Goal: Task Accomplishment & Management: Use online tool/utility

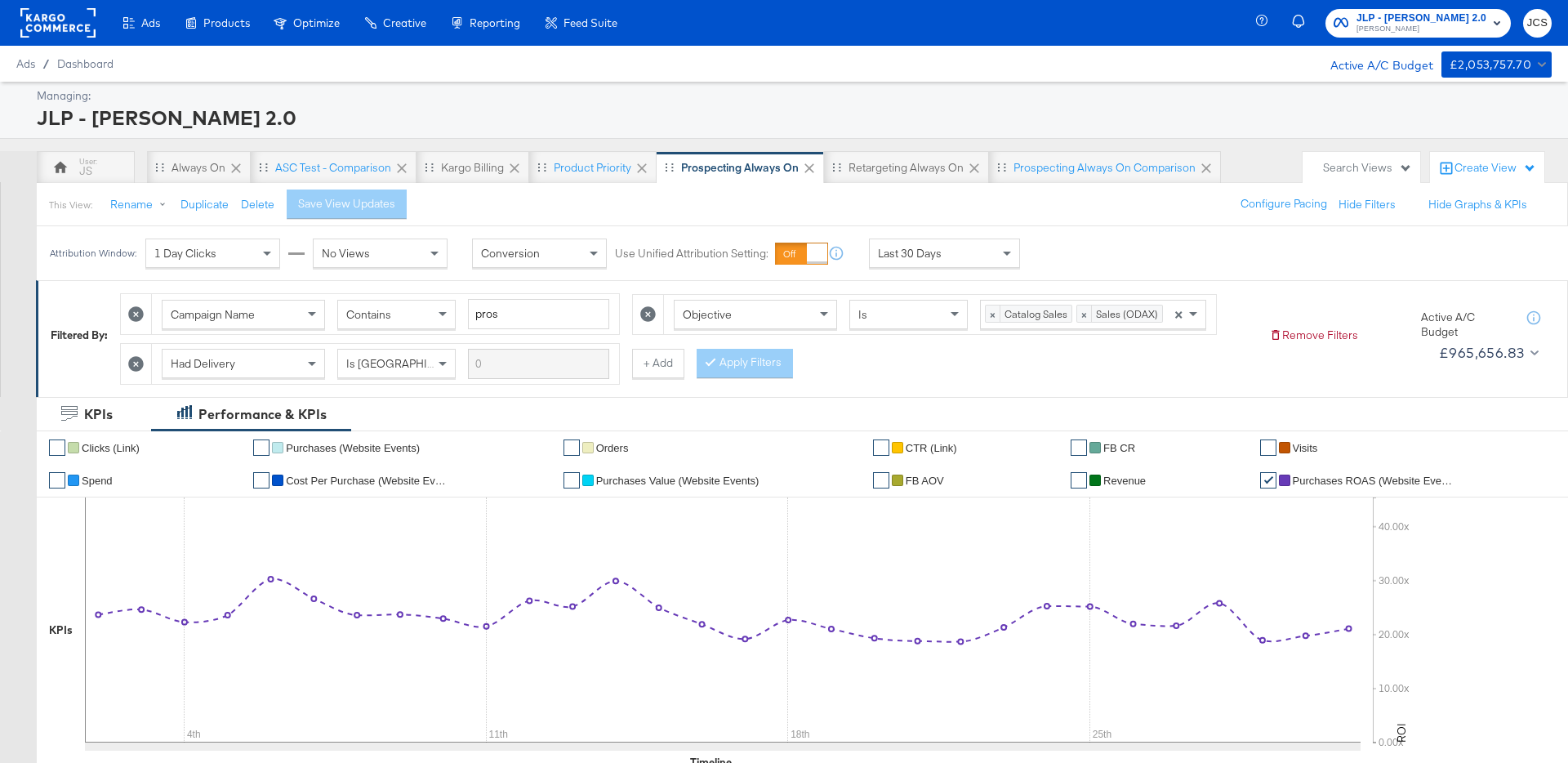
click at [50, 27] on rect at bounding box center [58, 23] width 75 height 29
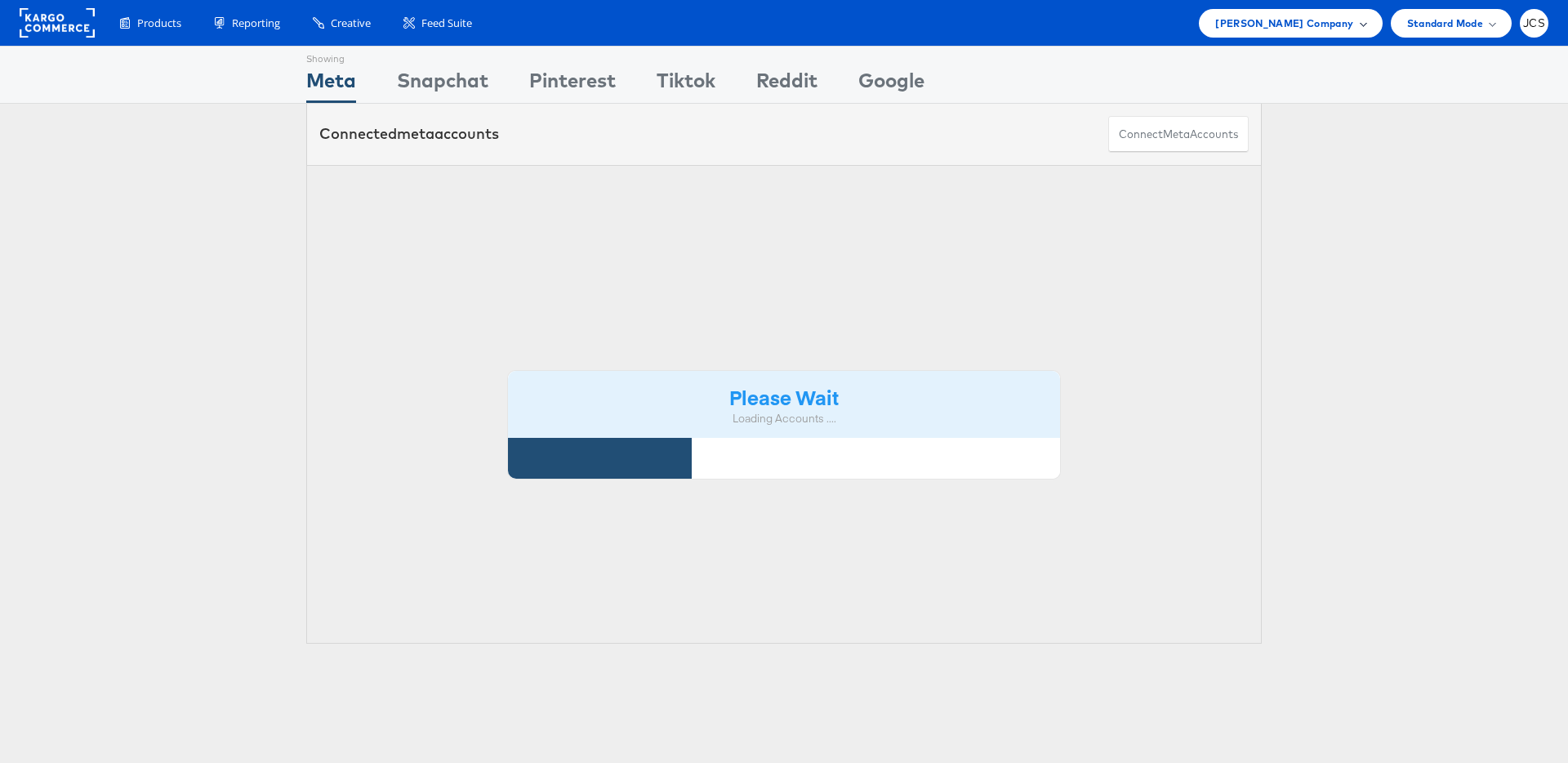
click at [1319, 28] on span "John Lewis Company" at bounding box center [1283, 23] width 138 height 17
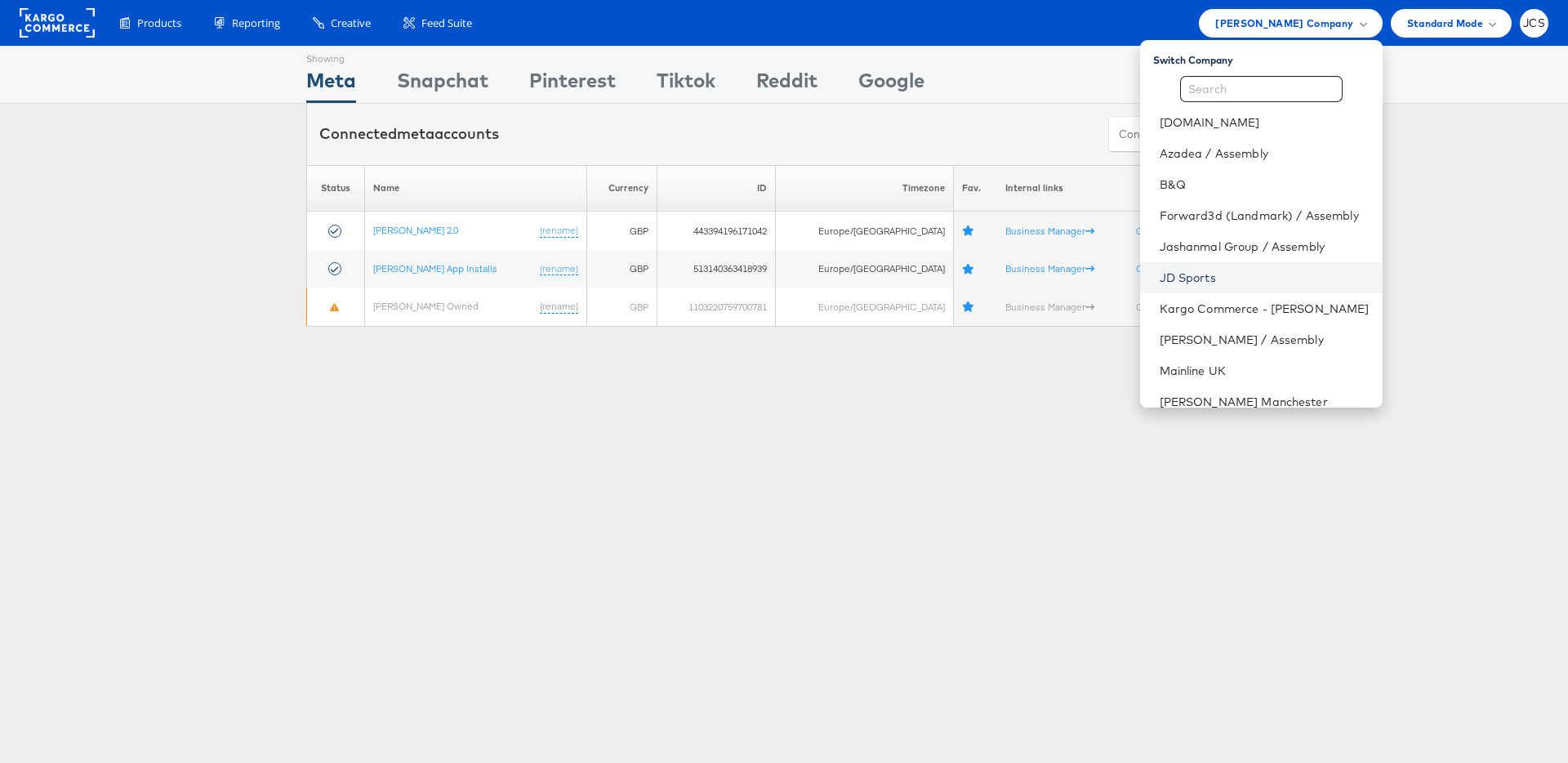
click at [1159, 275] on link "JD Sports" at bounding box center [1264, 277] width 210 height 16
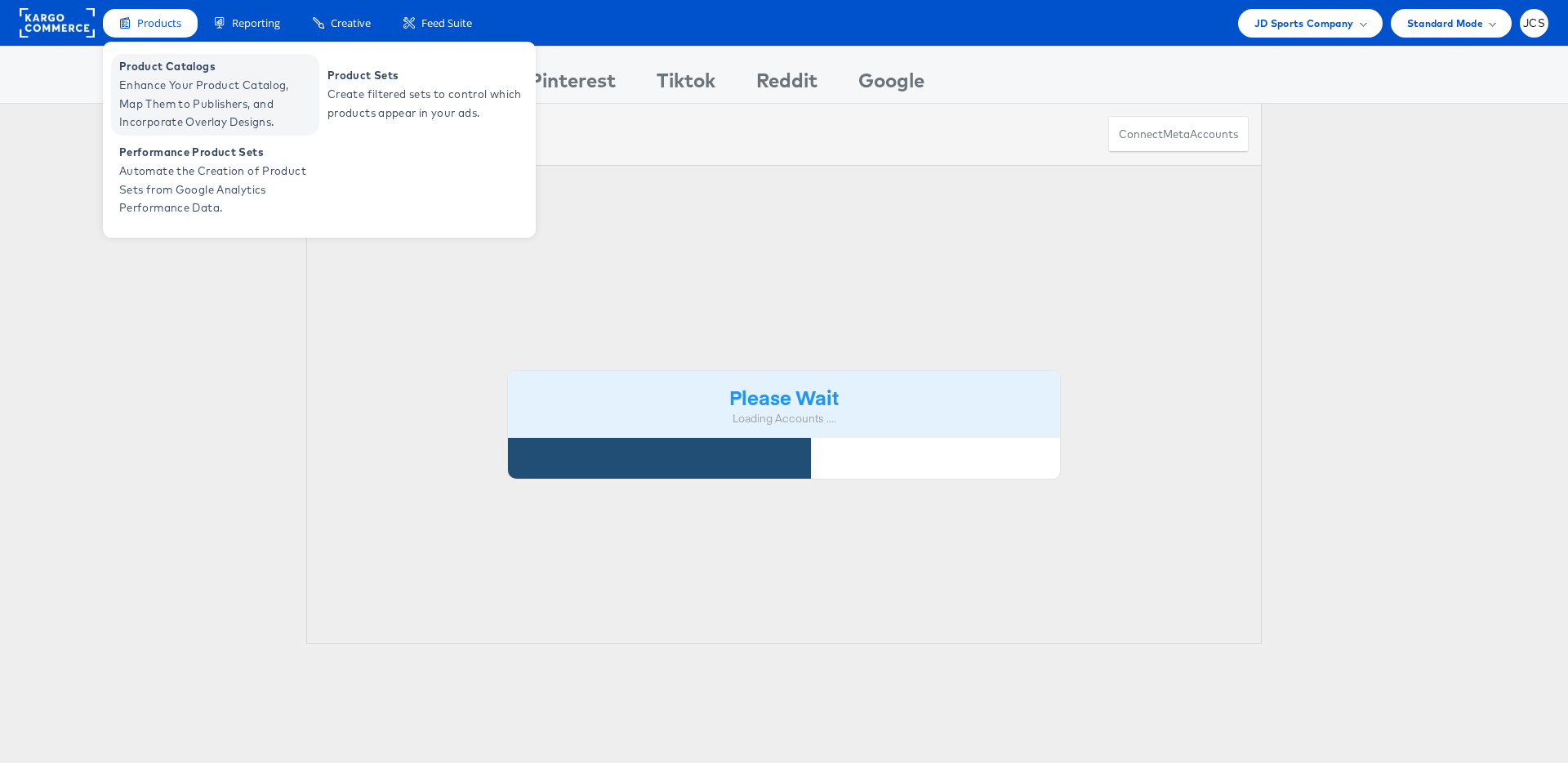
click at [156, 87] on span "Enhance Your Product Catalog, Map Them to Publishers, and Incorporate Overlay D…" at bounding box center [217, 104] width 196 height 55
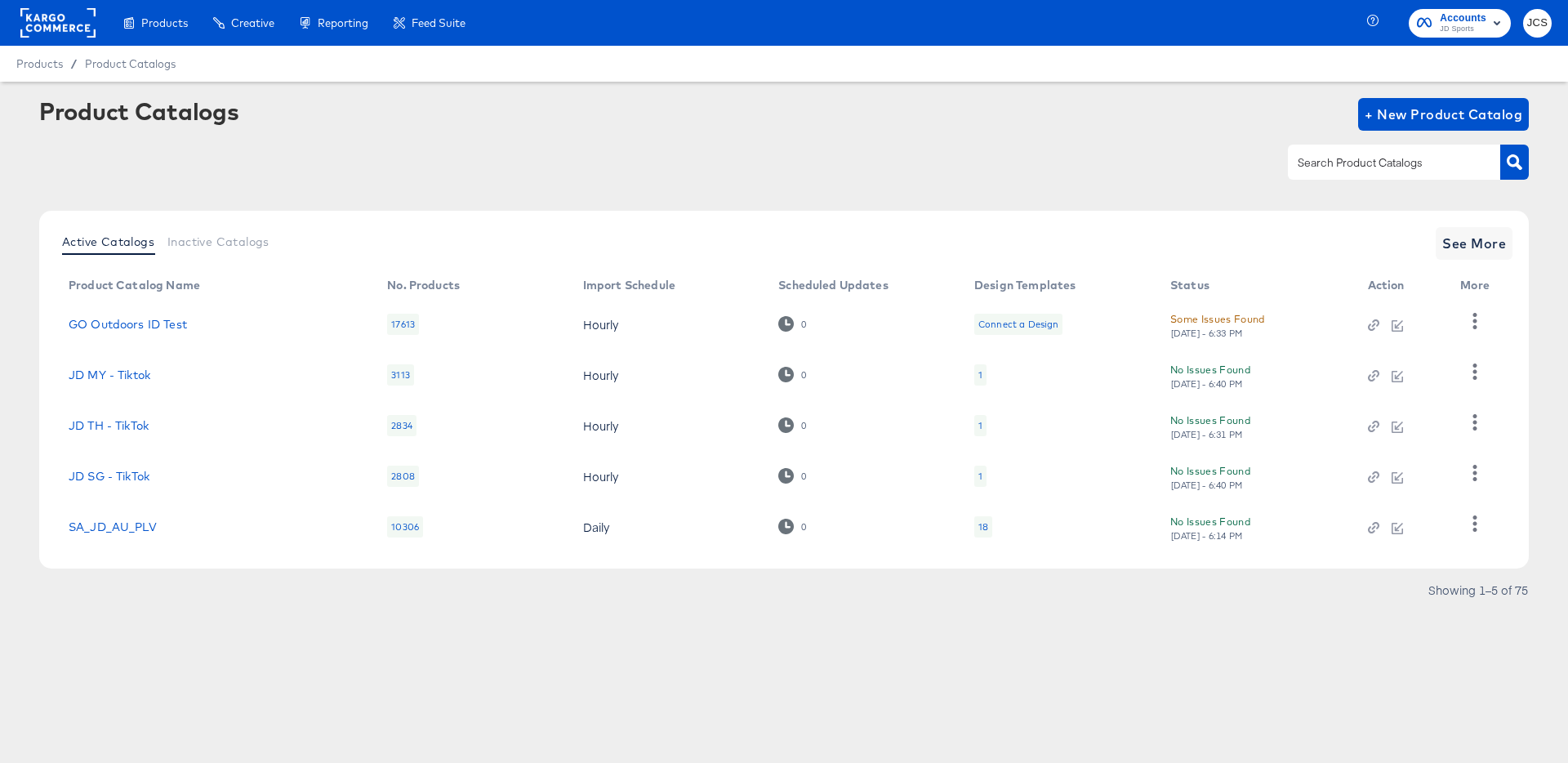
click at [1304, 171] on input "text" at bounding box center [1381, 163] width 174 height 19
type input "pin"
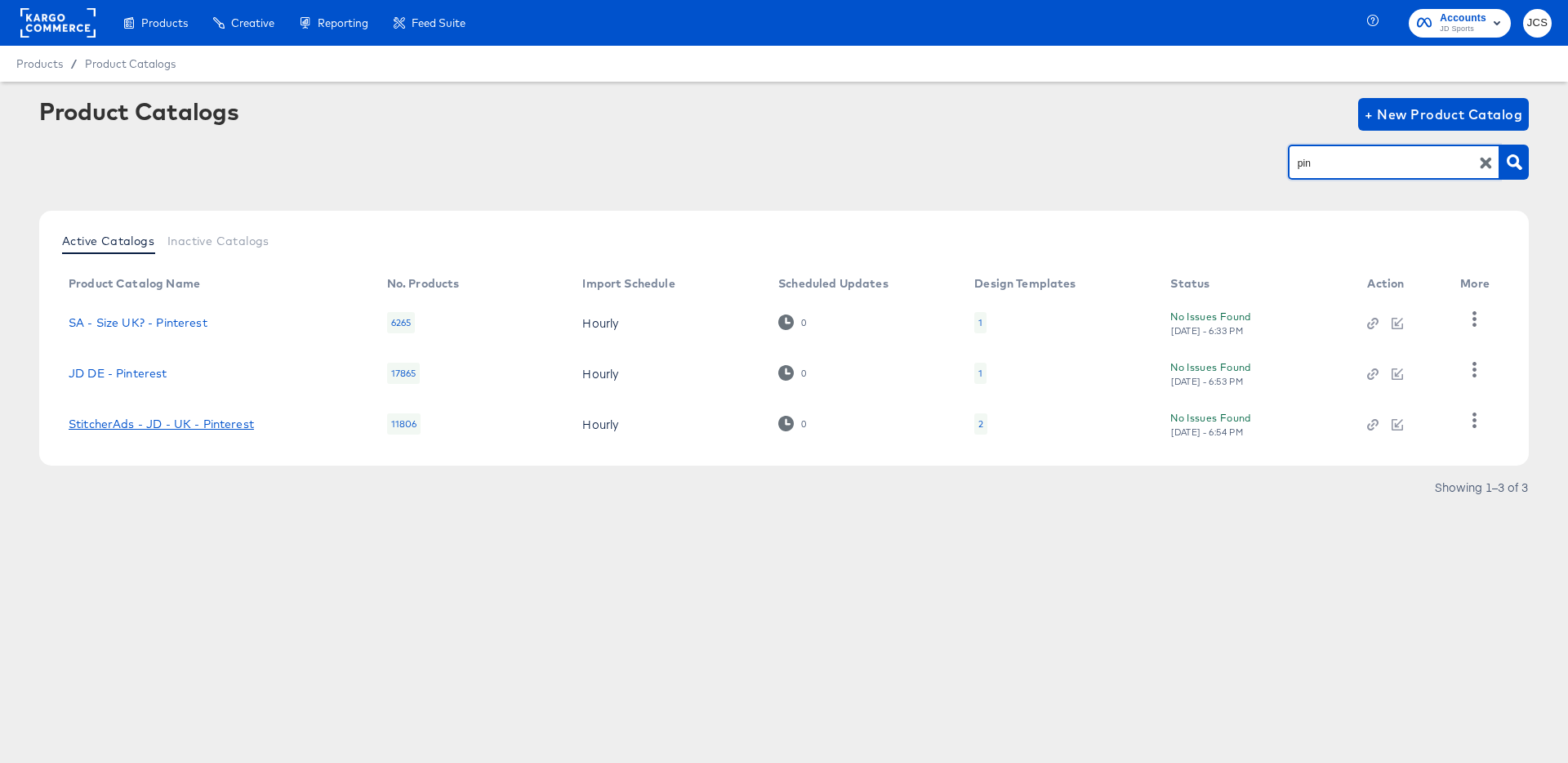
click at [183, 423] on link "StitcherAds - JD - UK - Pinterest" at bounding box center [161, 424] width 185 height 13
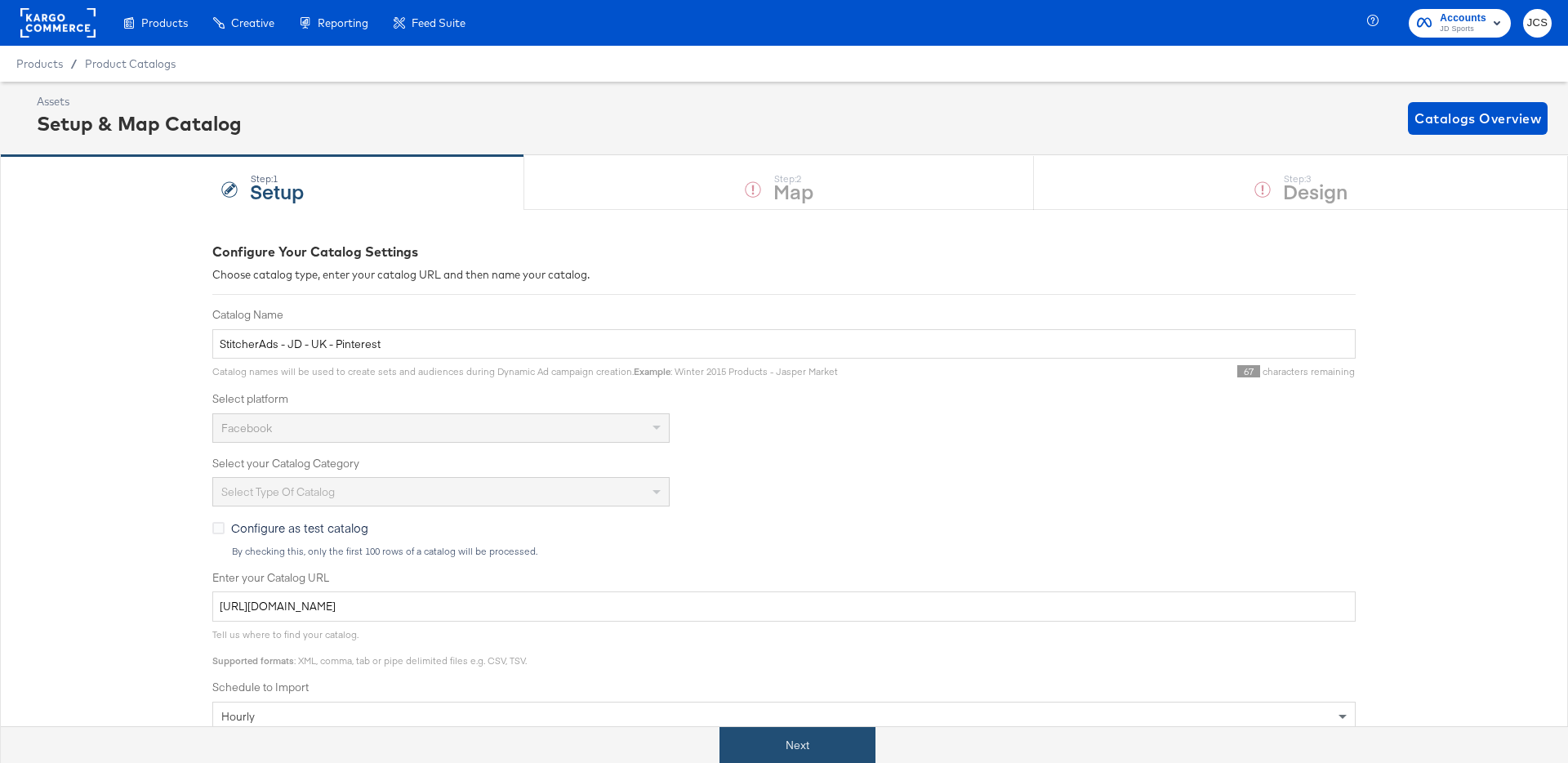
click at [776, 740] on button "Next" at bounding box center [797, 745] width 156 height 36
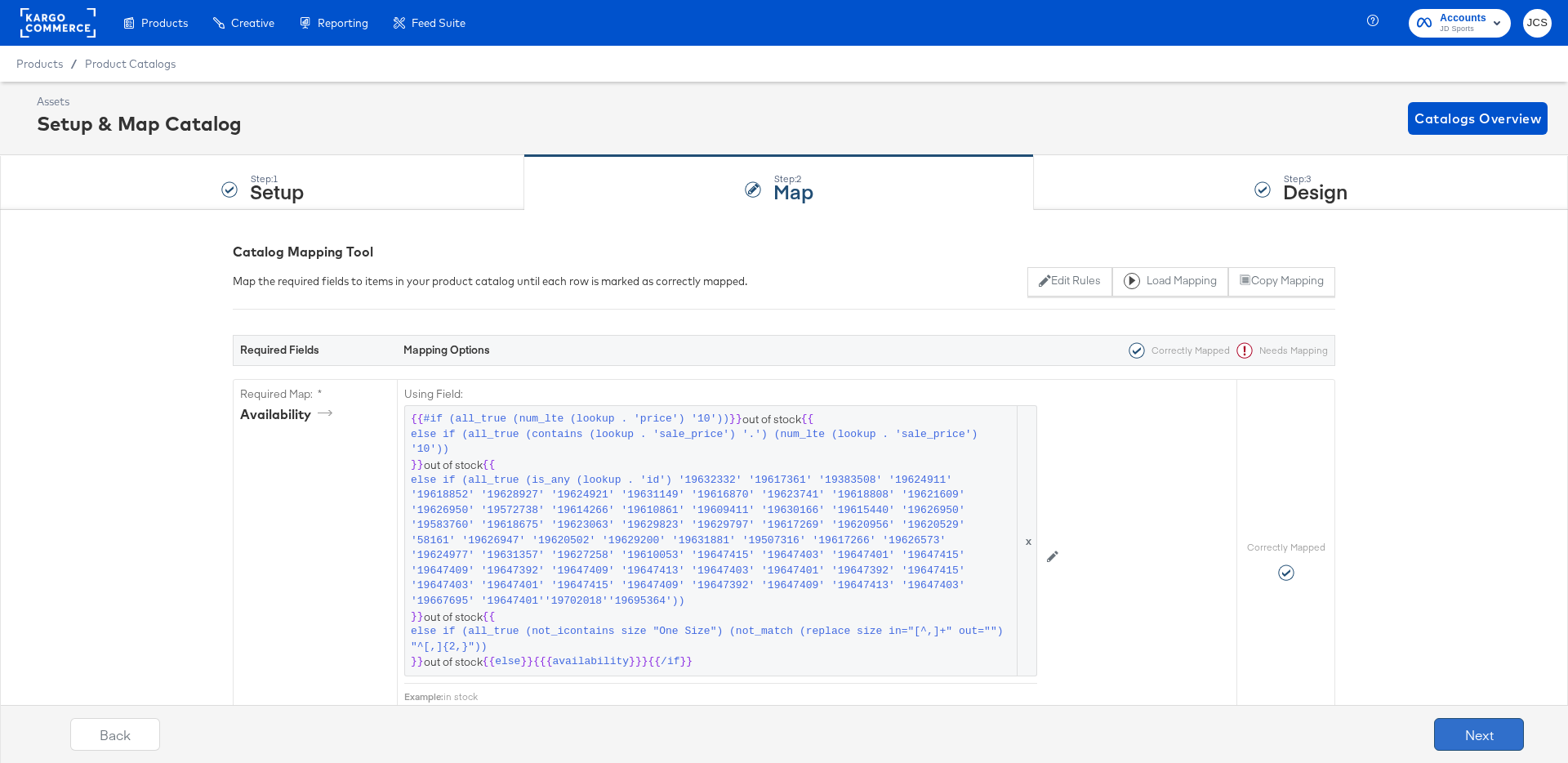
click at [1452, 736] on button "Next" at bounding box center [1479, 734] width 90 height 33
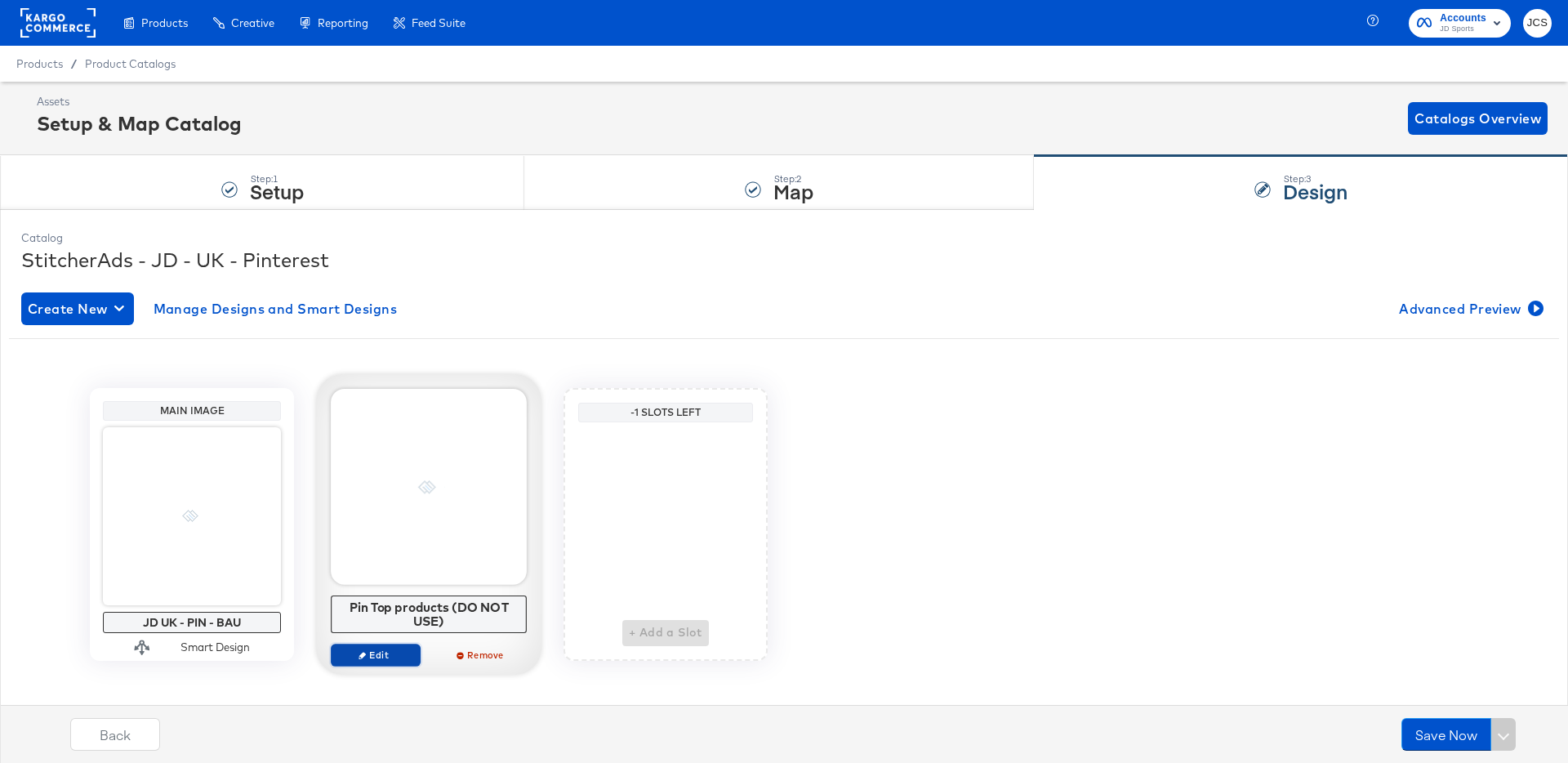
click at [384, 650] on span "Edit" at bounding box center [375, 655] width 75 height 12
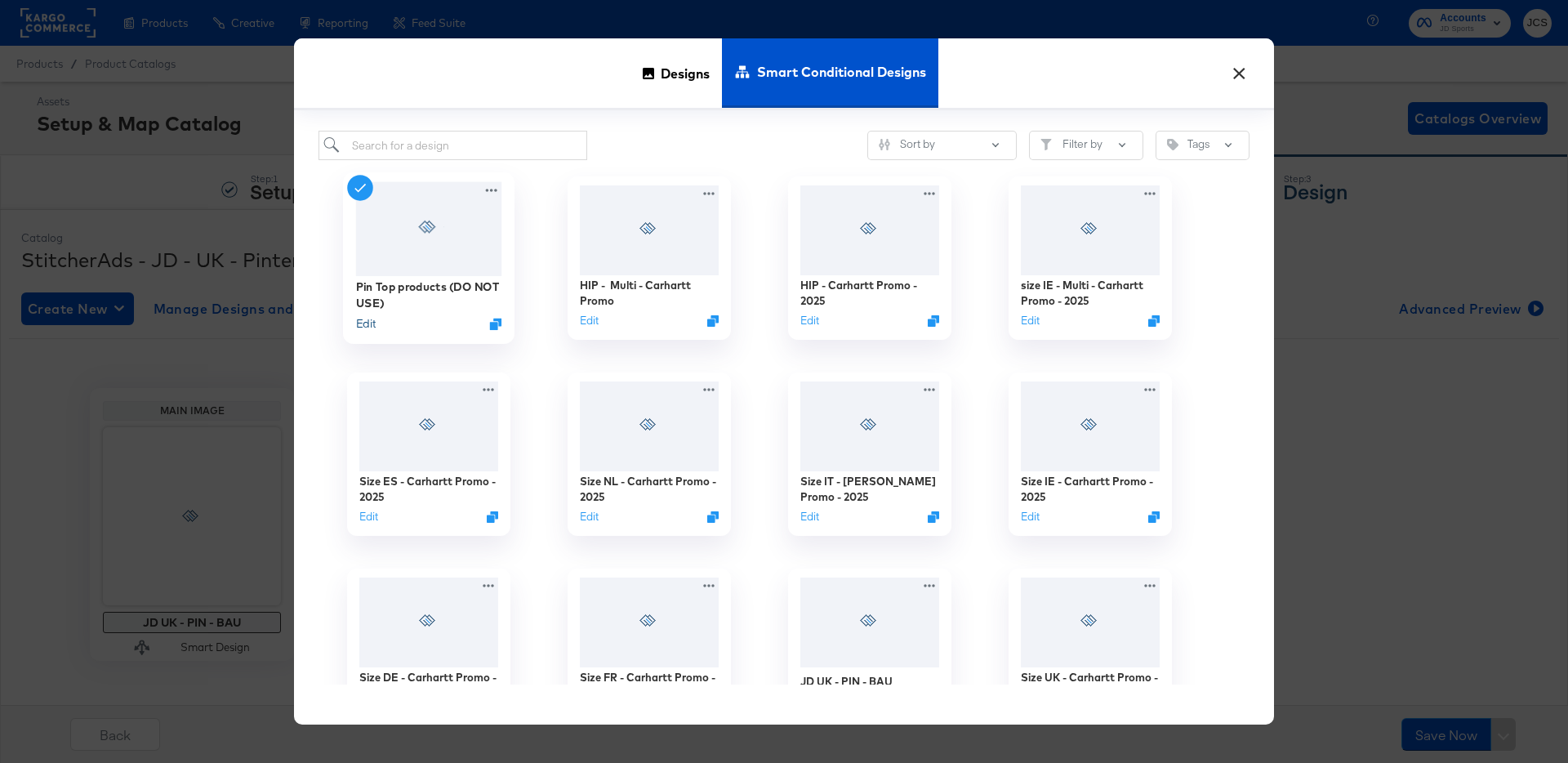
click at [366, 320] on button "Edit" at bounding box center [365, 324] width 20 height 16
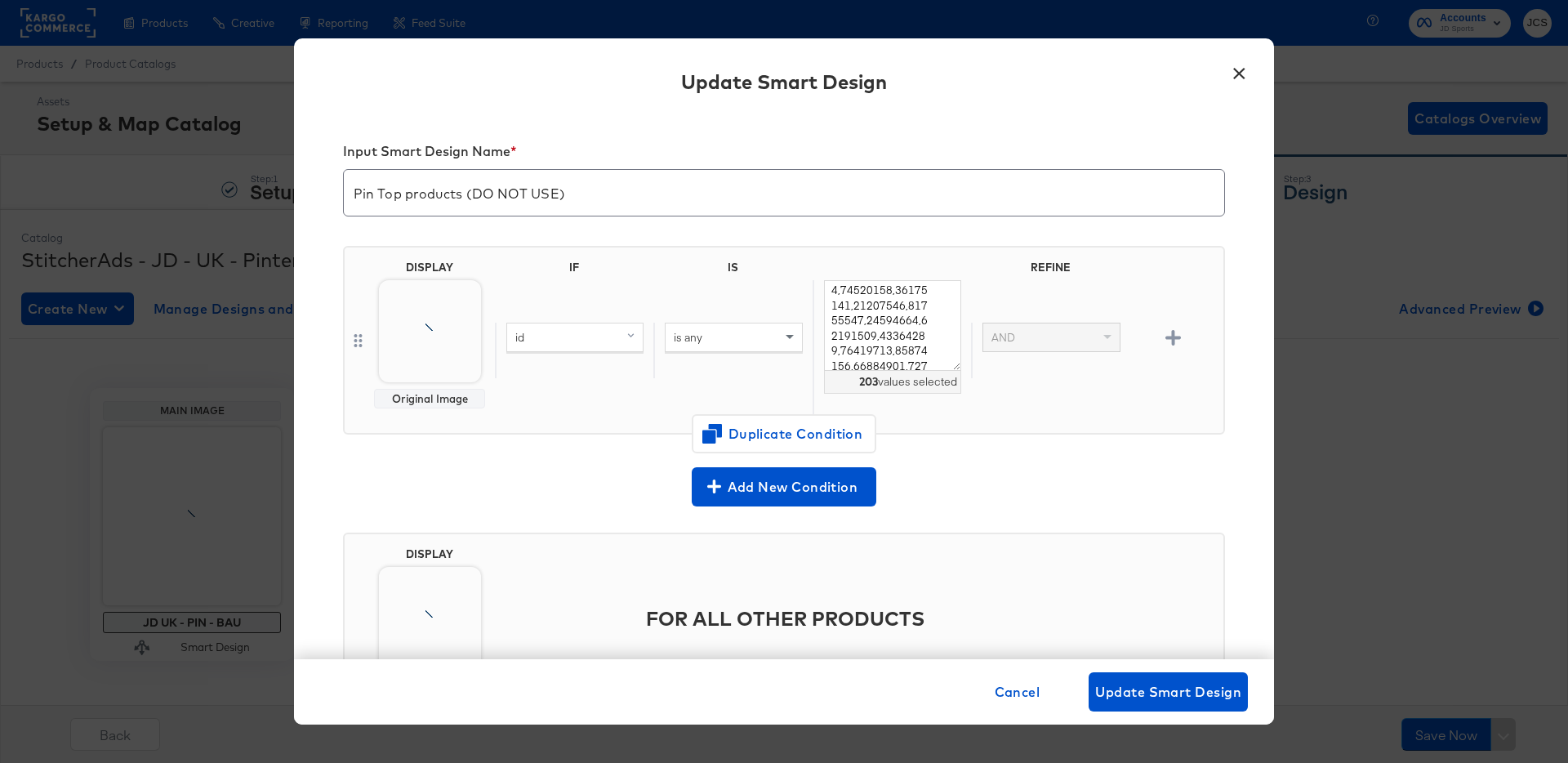
scroll to position [93, 0]
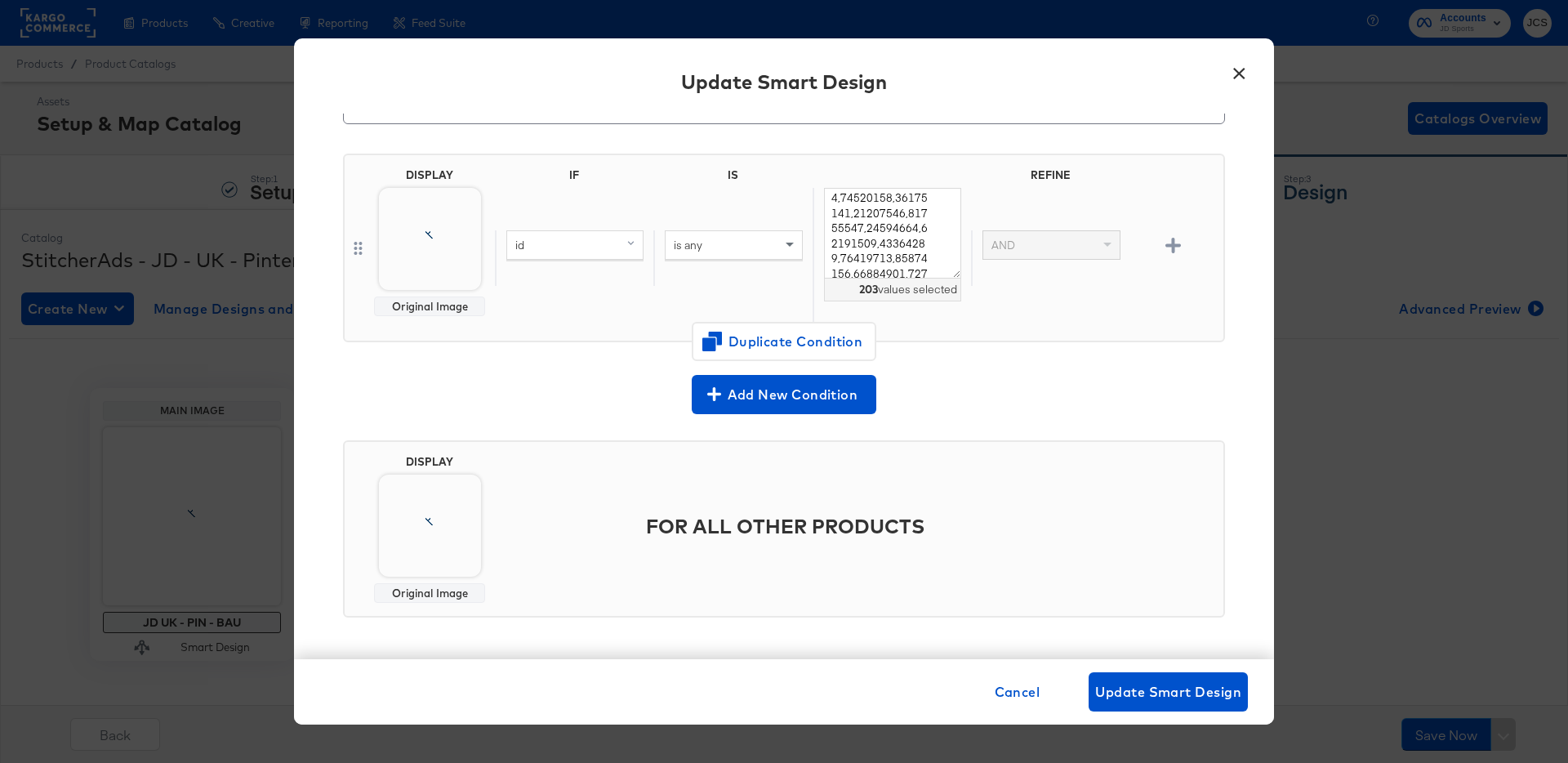
click at [1243, 74] on button "×" at bounding box center [1239, 69] width 29 height 29
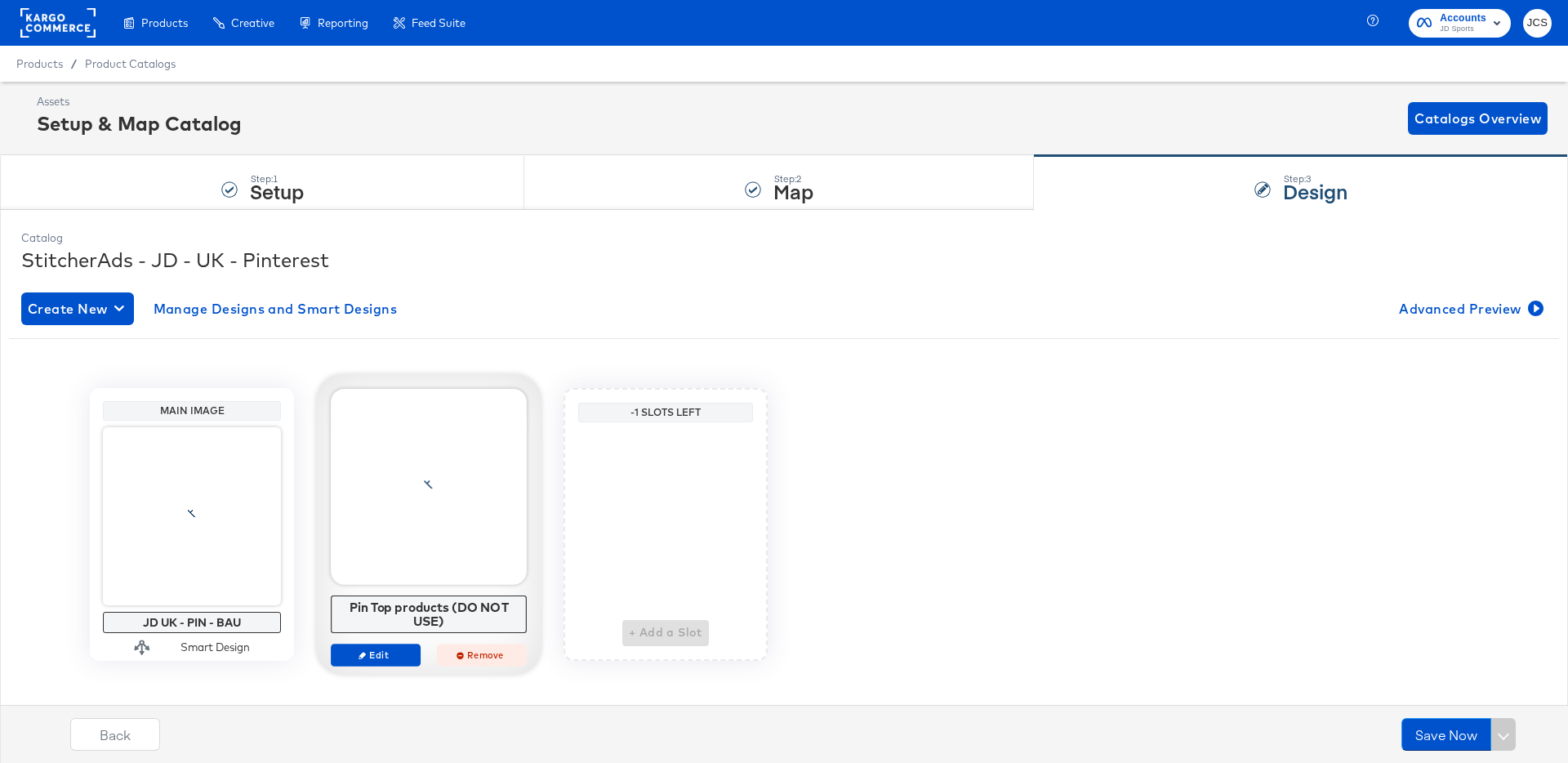
click at [472, 655] on span "Remove" at bounding box center [481, 655] width 75 height 12
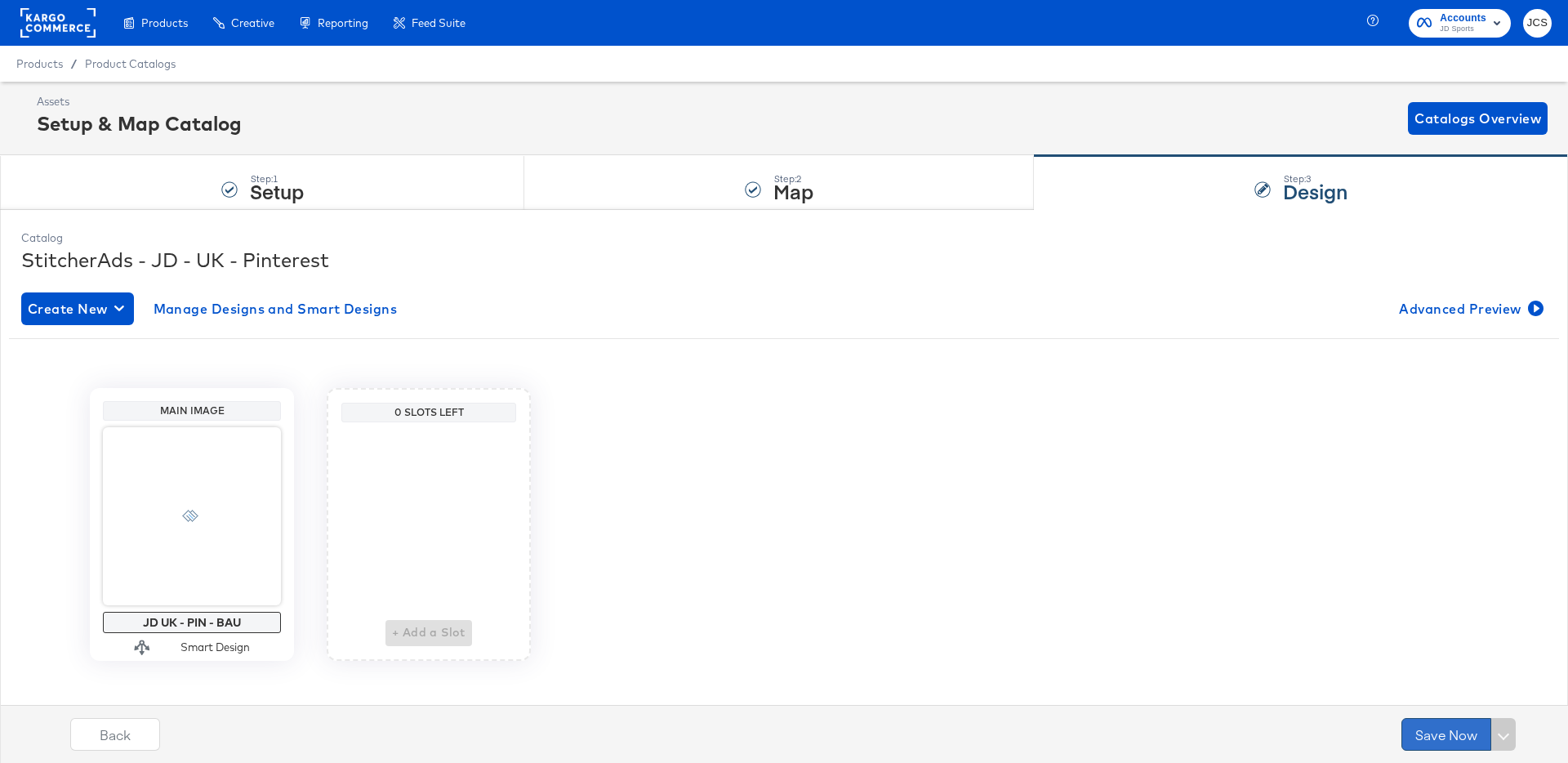
click at [1414, 730] on button "Save Now" at bounding box center [1447, 734] width 90 height 33
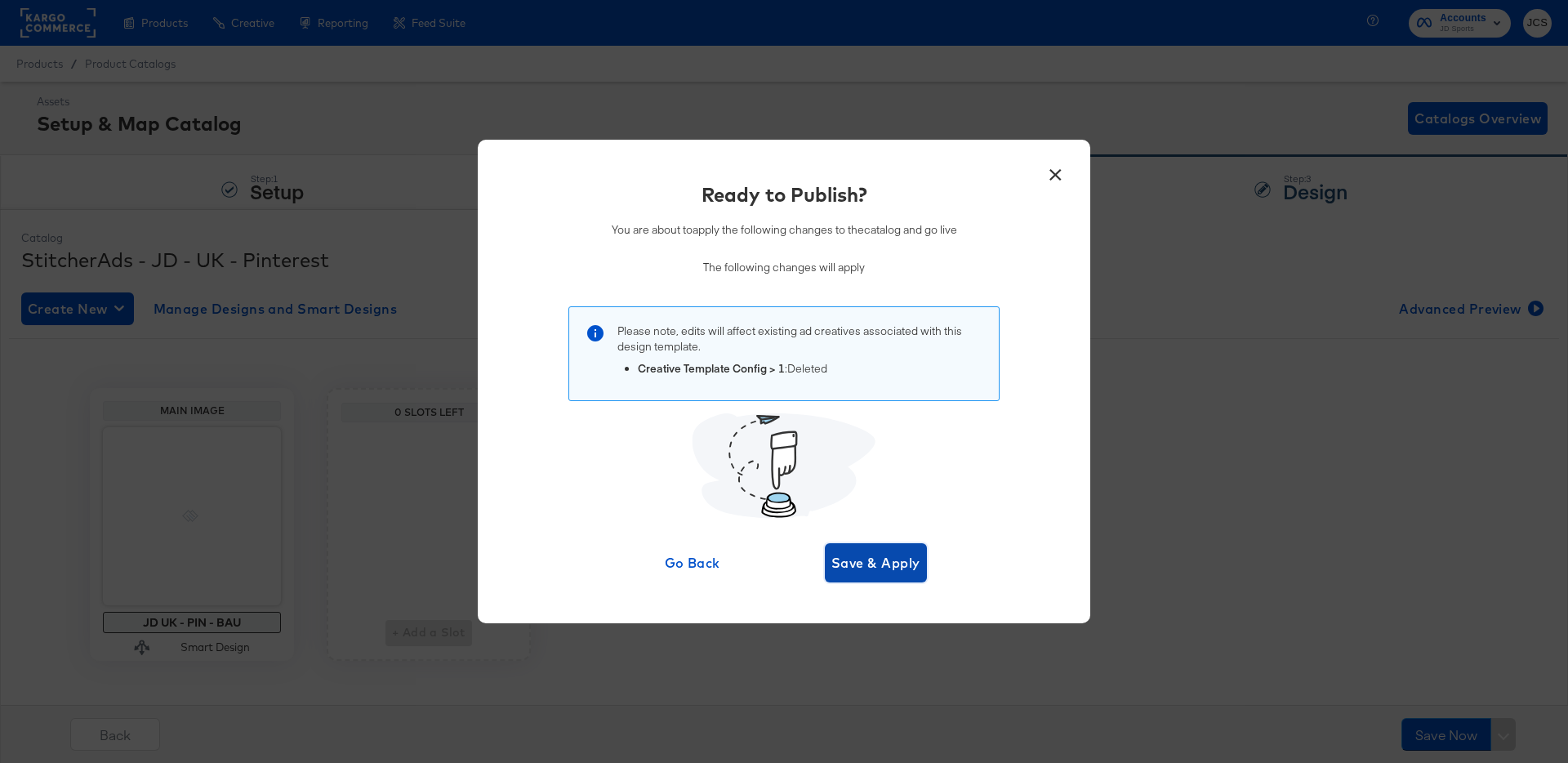
click at [881, 562] on span "Save & Apply" at bounding box center [875, 563] width 89 height 23
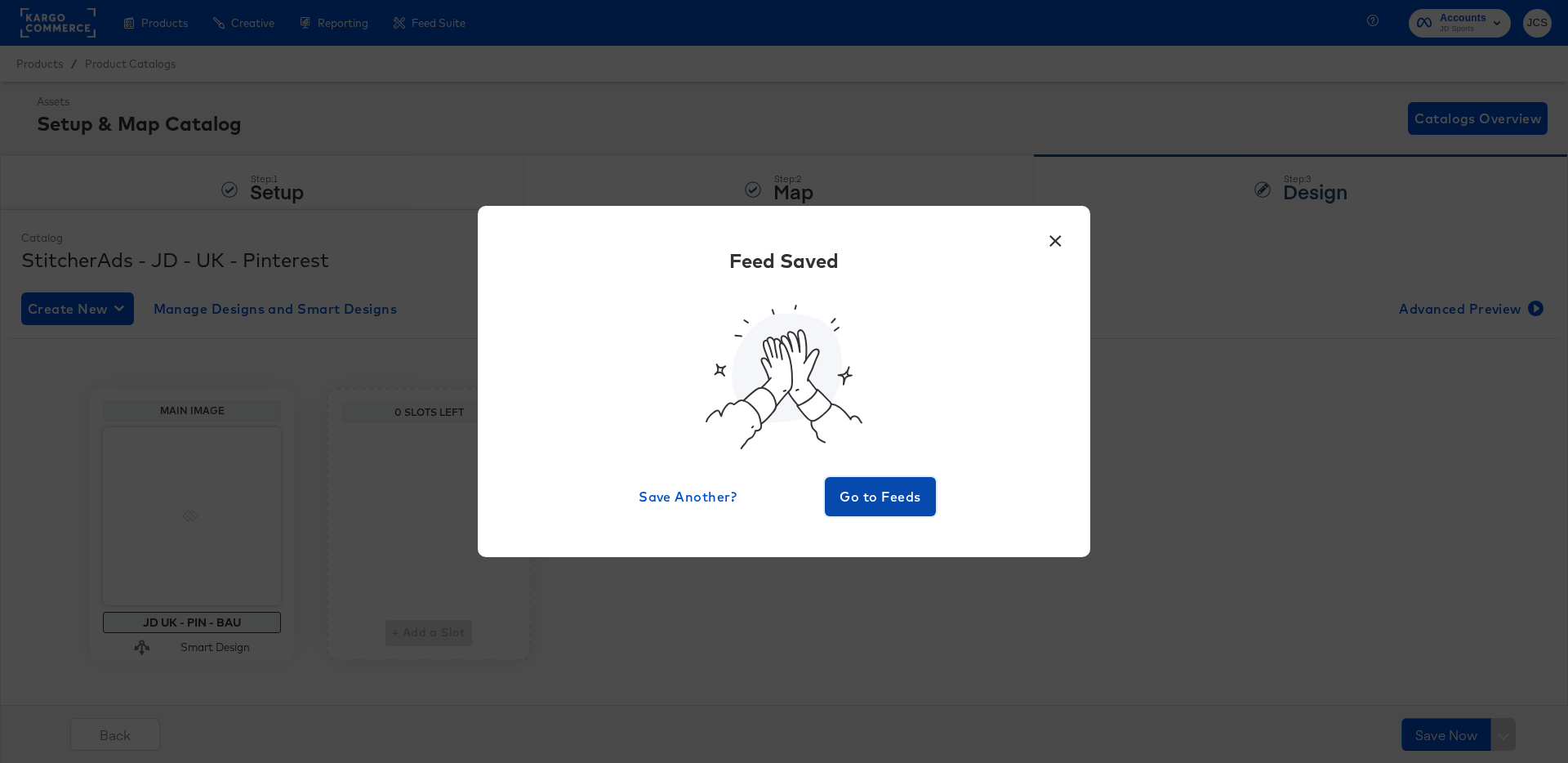
click at [891, 490] on span "Go to Feeds" at bounding box center [880, 496] width 98 height 23
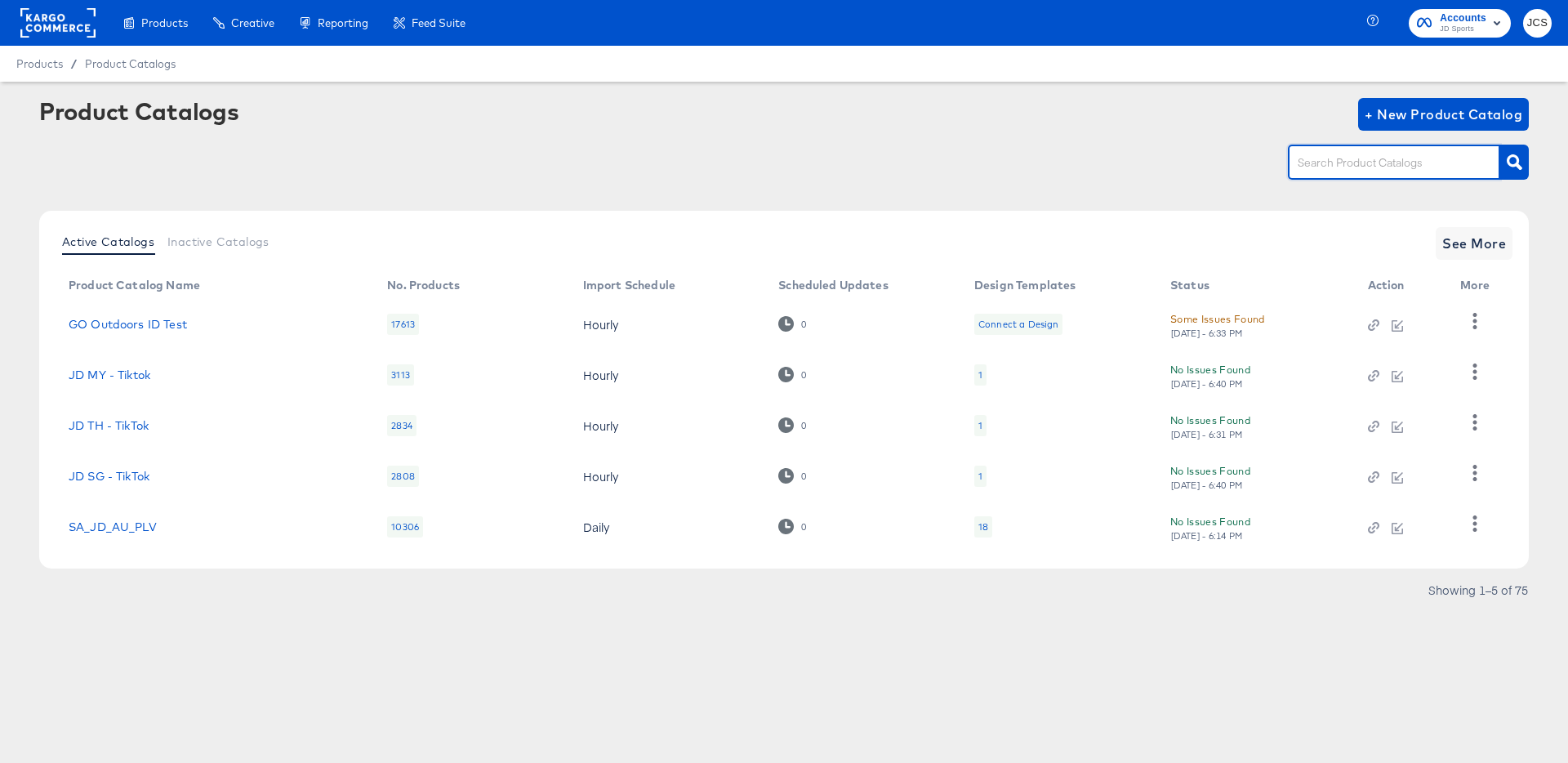
click at [1378, 165] on input "text" at bounding box center [1381, 163] width 174 height 19
type input "pin"
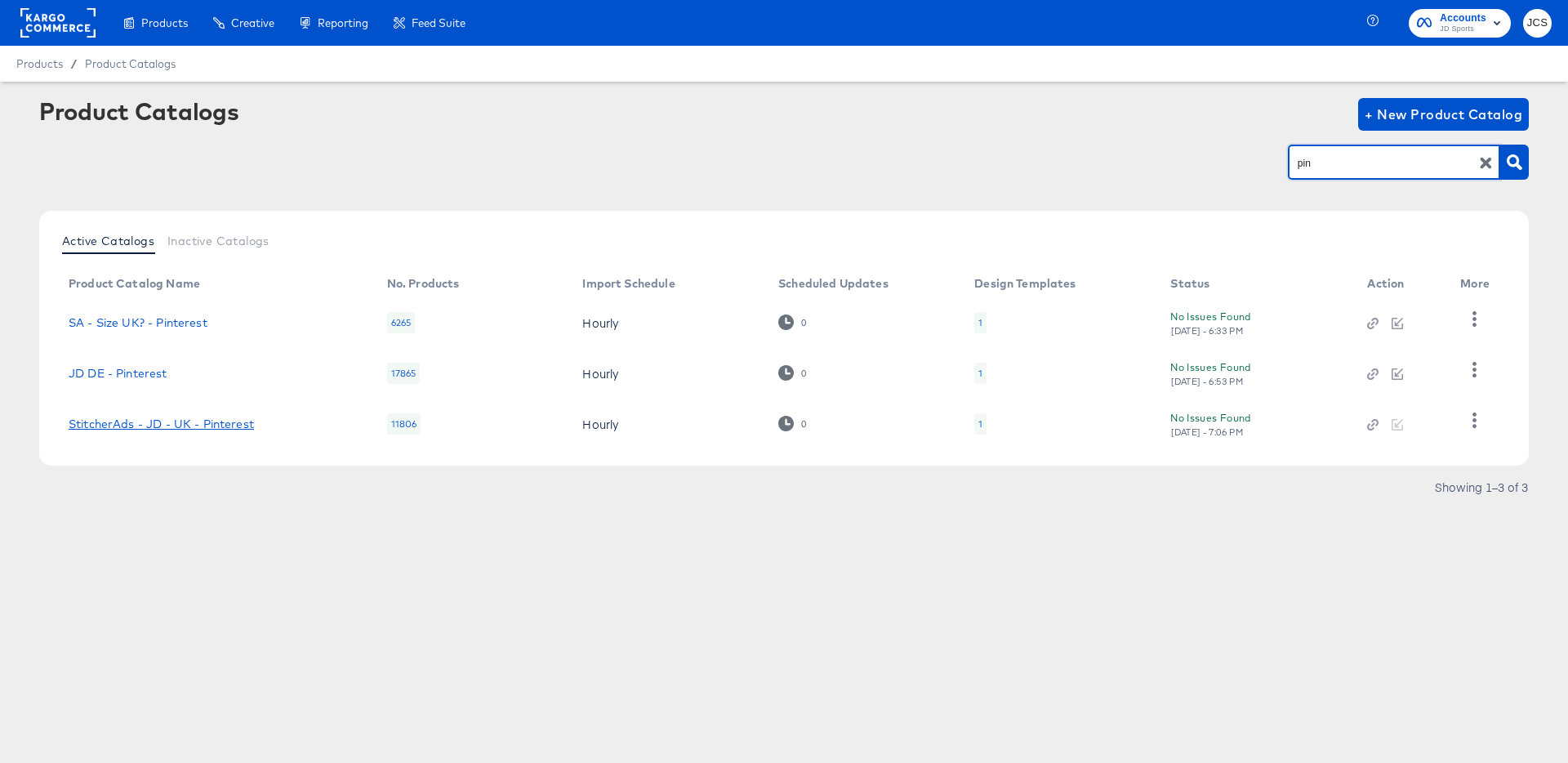
click at [206, 424] on link "StitcherAds - JD - UK - Pinterest" at bounding box center [161, 424] width 185 height 13
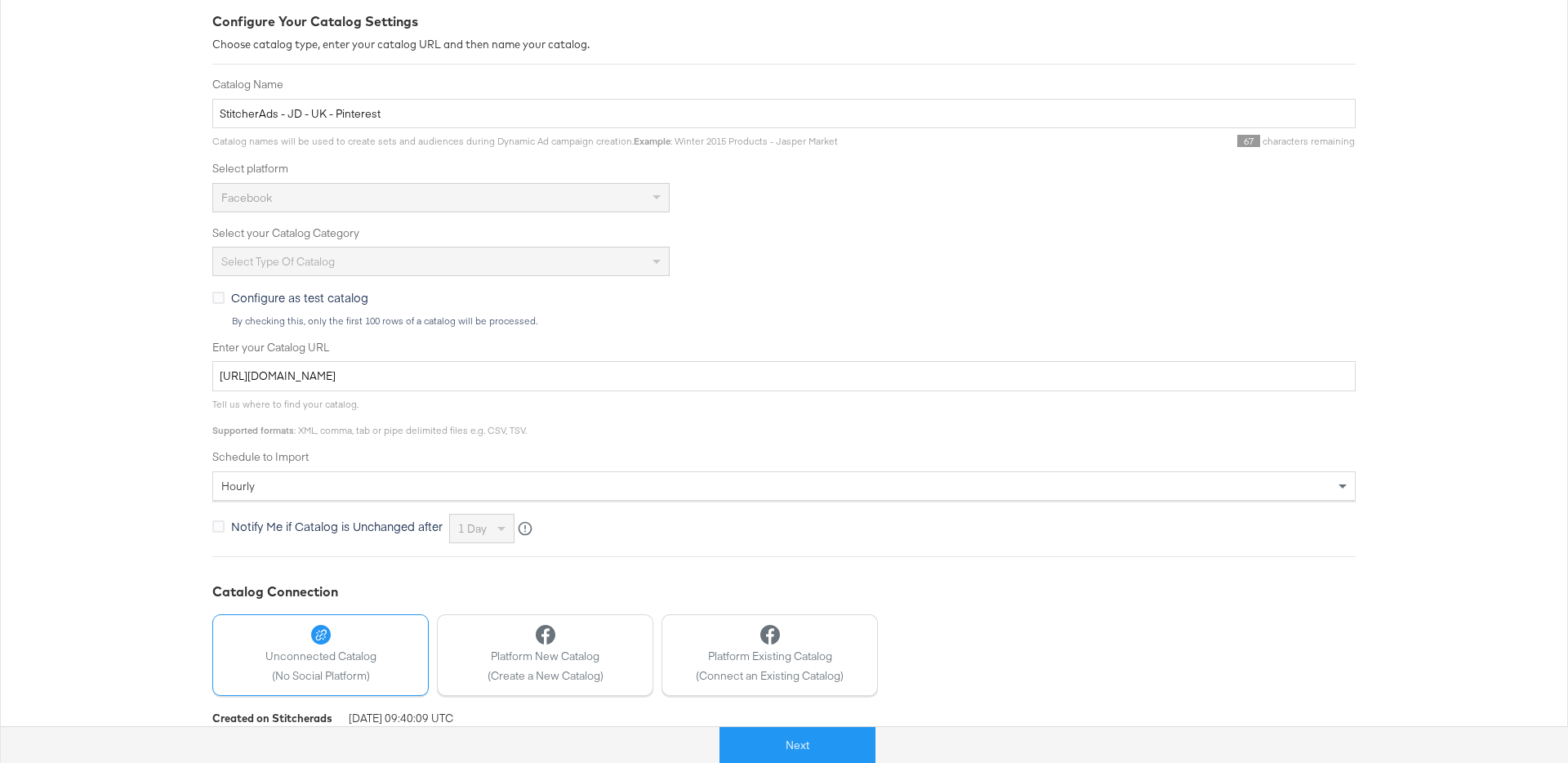
scroll to position [300, 0]
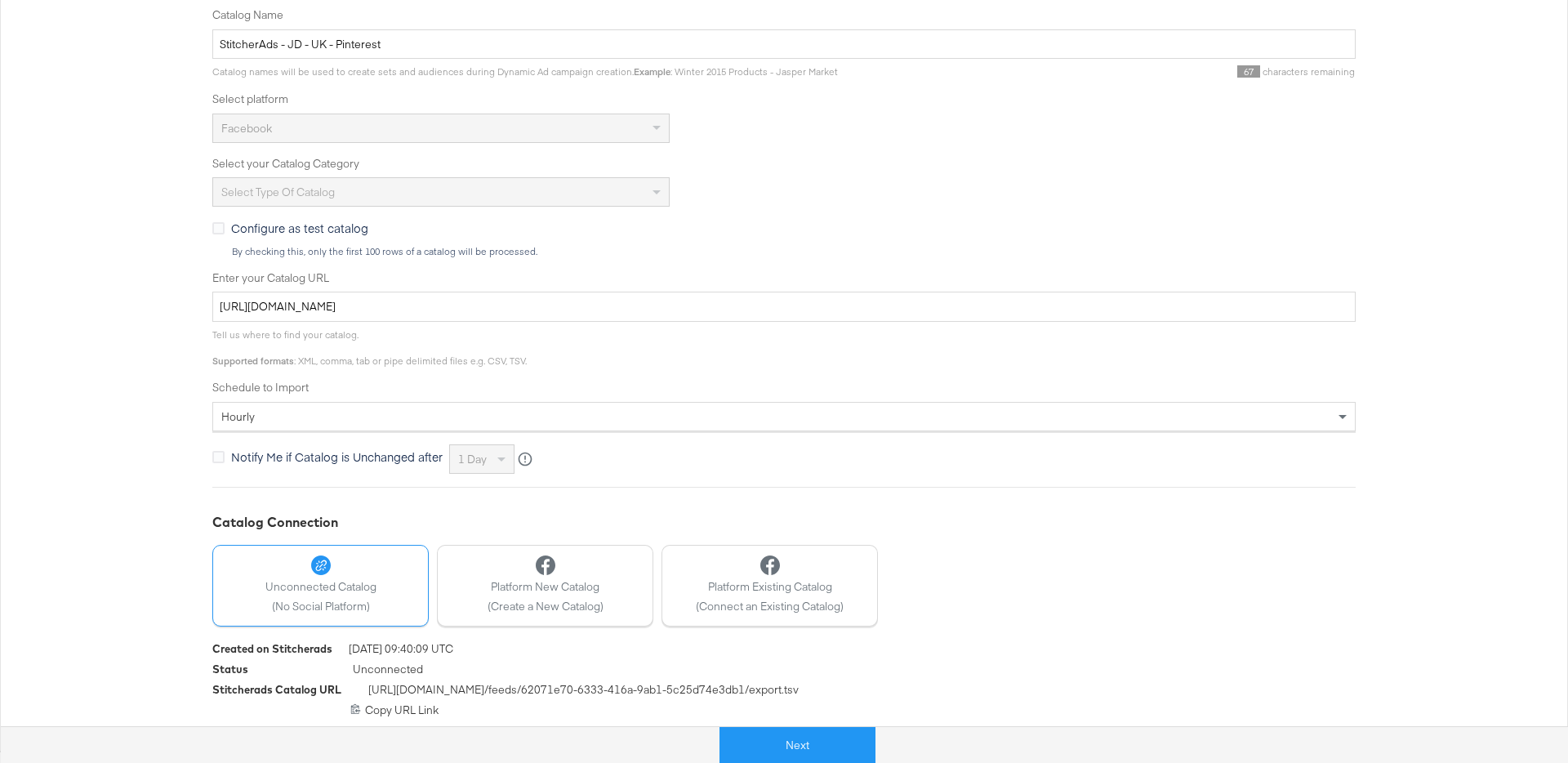
click at [389, 716] on div "Next" at bounding box center [797, 738] width 1568 height 49
click at [354, 712] on icon at bounding box center [356, 708] width 10 height 10
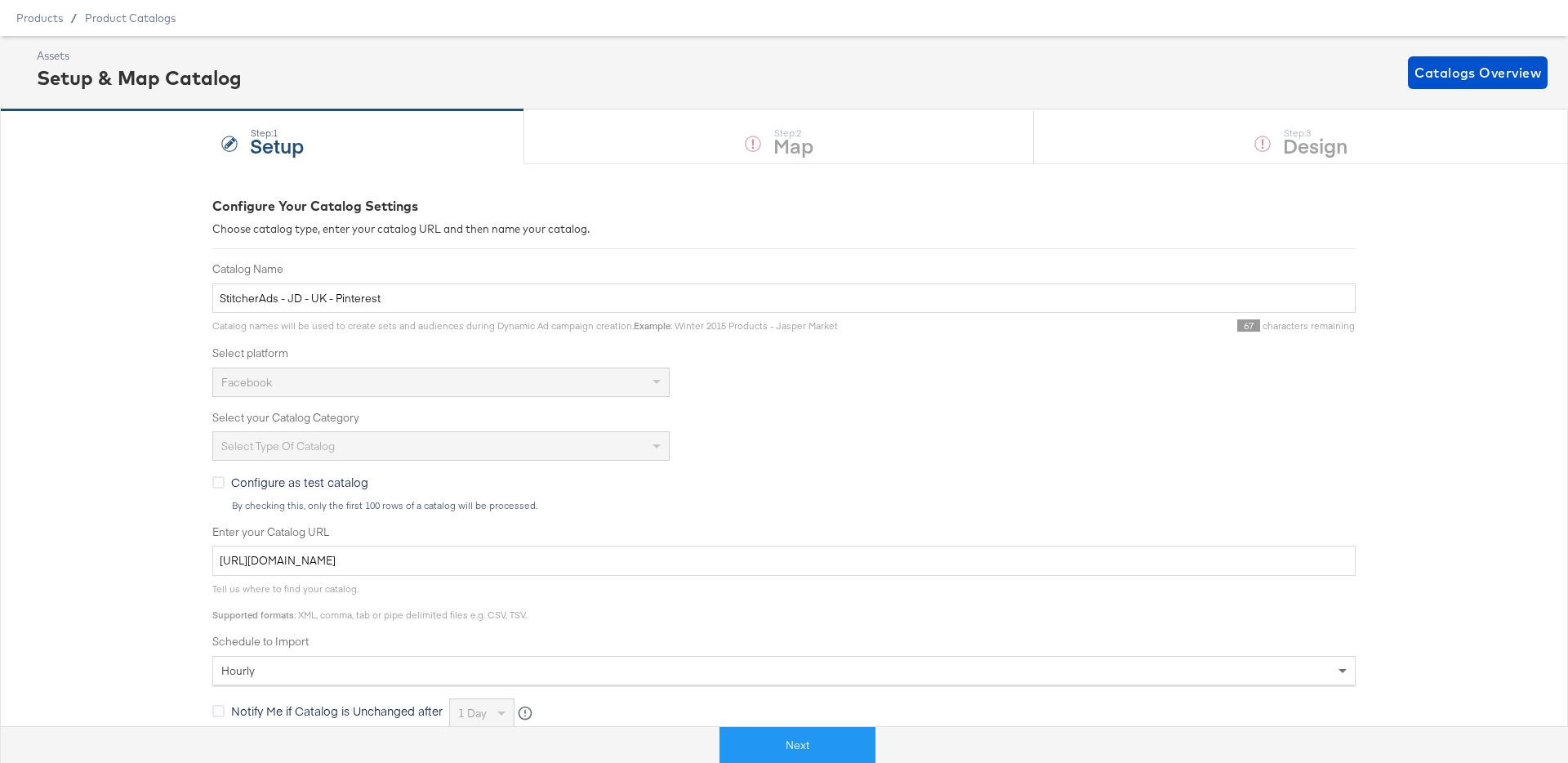
scroll to position [0, 0]
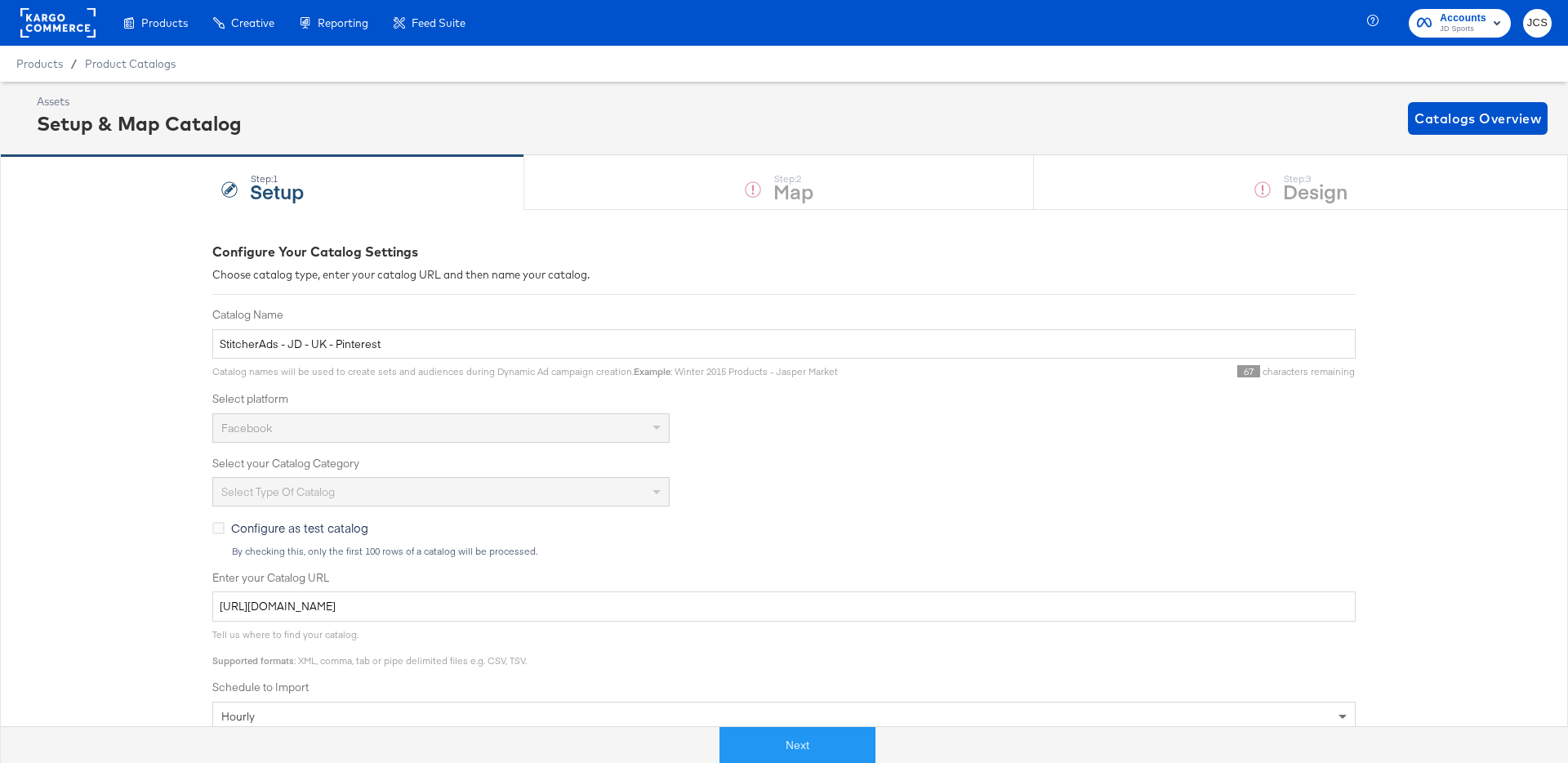
click at [49, 23] on rect at bounding box center [58, 23] width 75 height 29
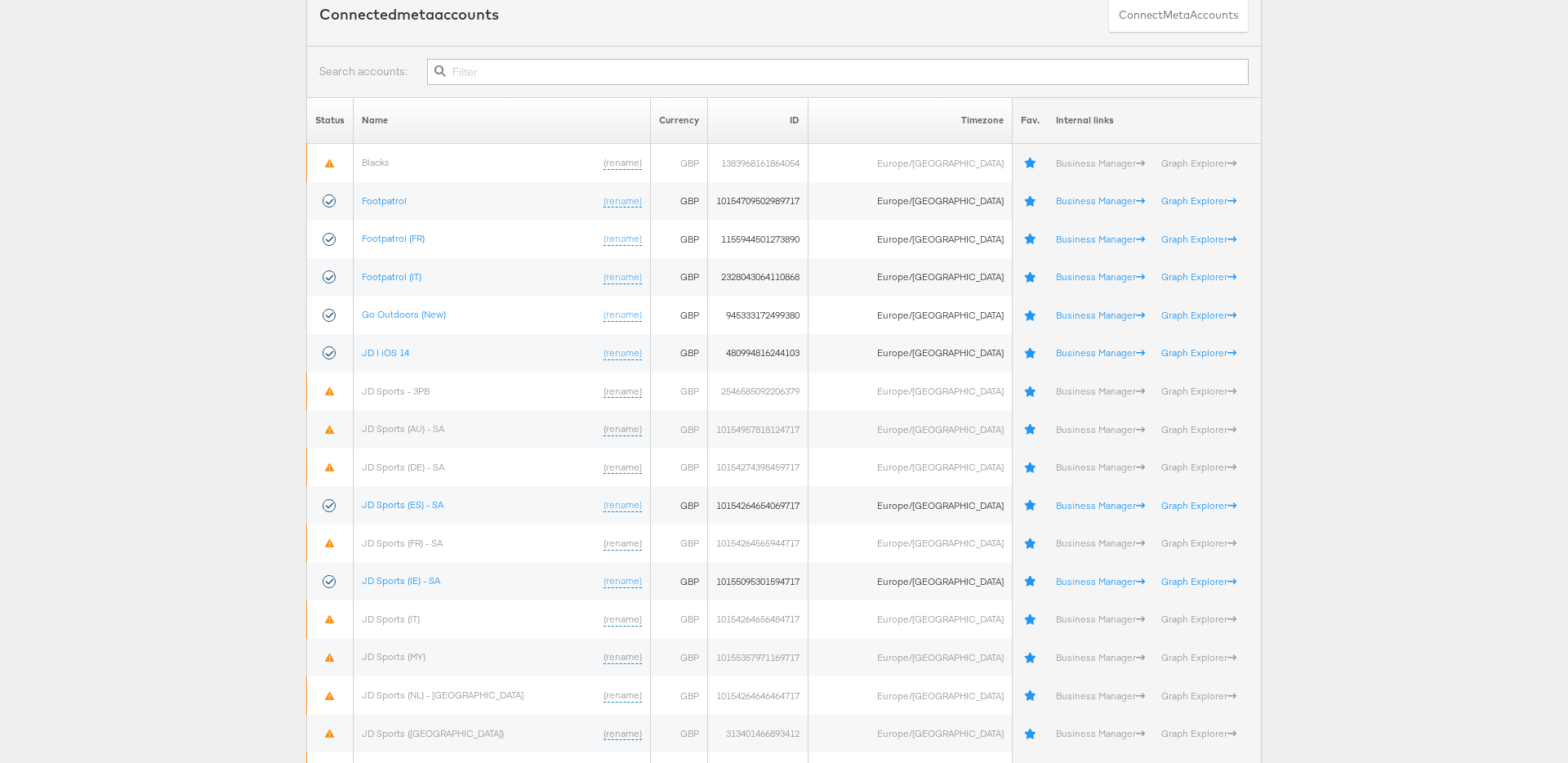
scroll to position [272, 0]
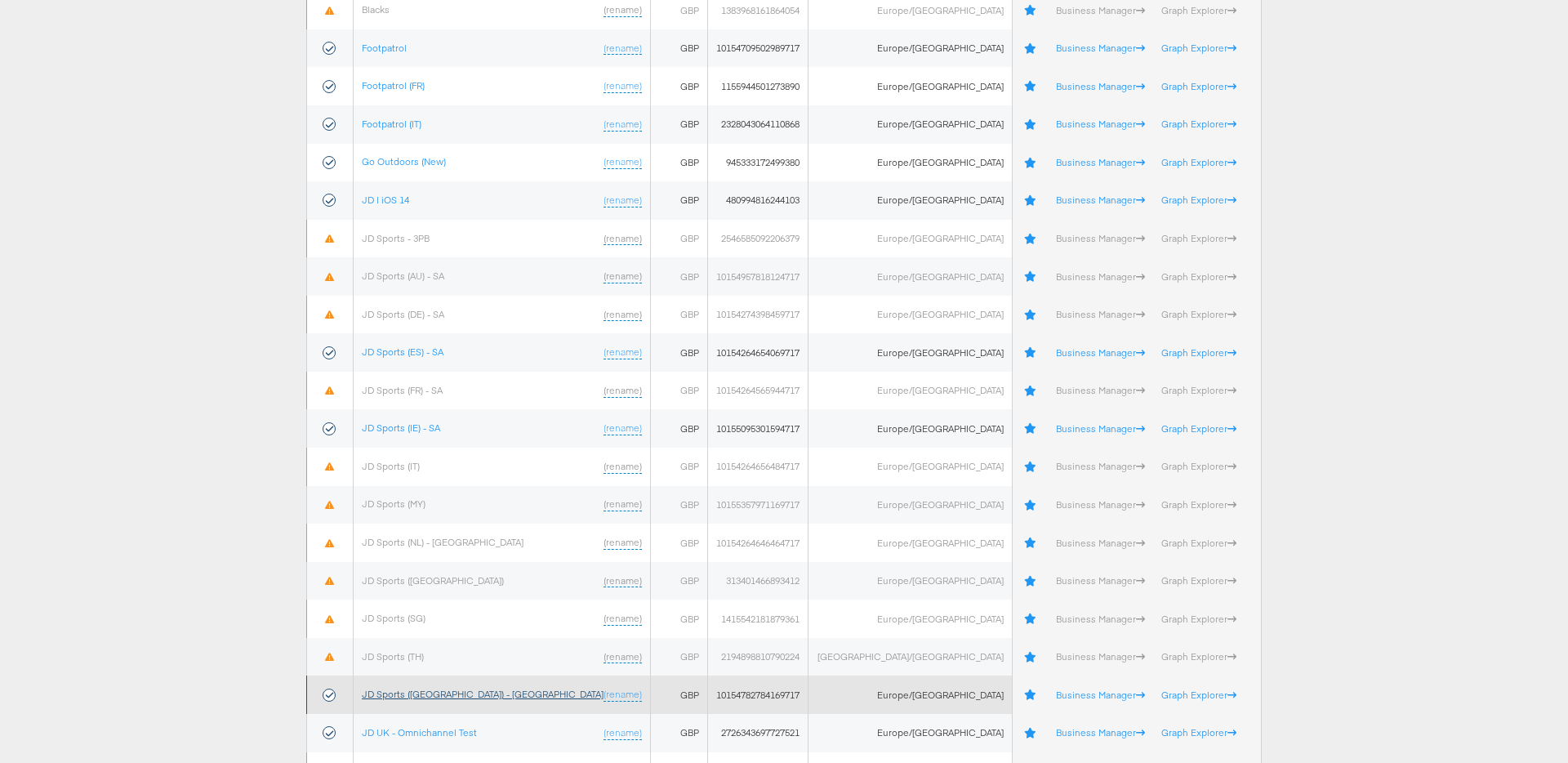
click at [438, 695] on link "JD Sports (UK) - SA" at bounding box center [482, 694] width 242 height 12
